Goal: Information Seeking & Learning: Learn about a topic

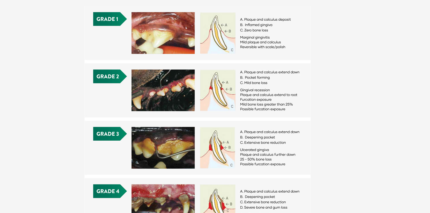
scroll to position [215, 0]
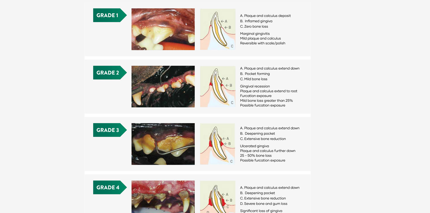
click at [316, 123] on p at bounding box center [215, 115] width 302 height 226
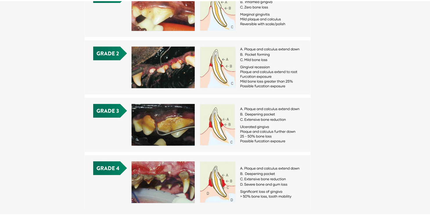
scroll to position [168, 0]
